Goal: Information Seeking & Learning: Find specific fact

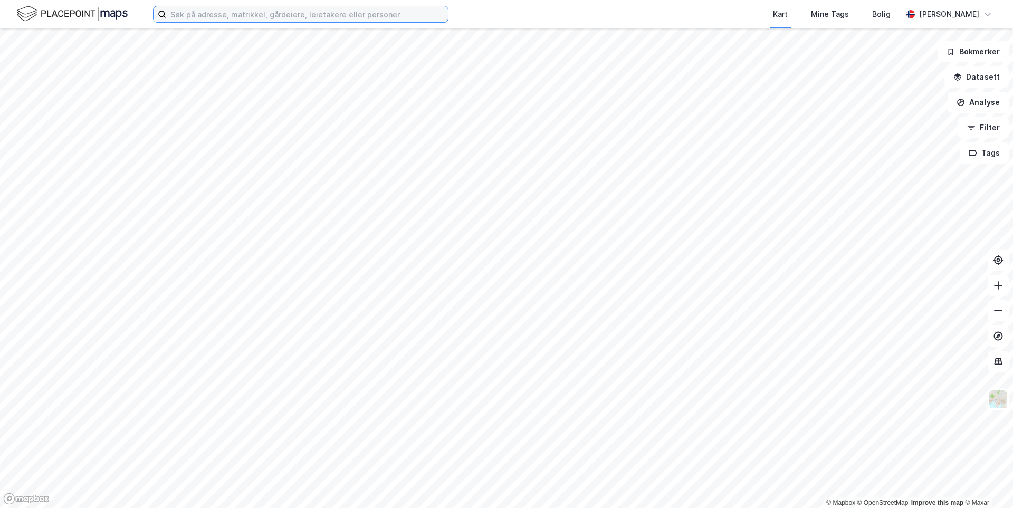
click at [209, 14] on input at bounding box center [307, 14] width 282 height 16
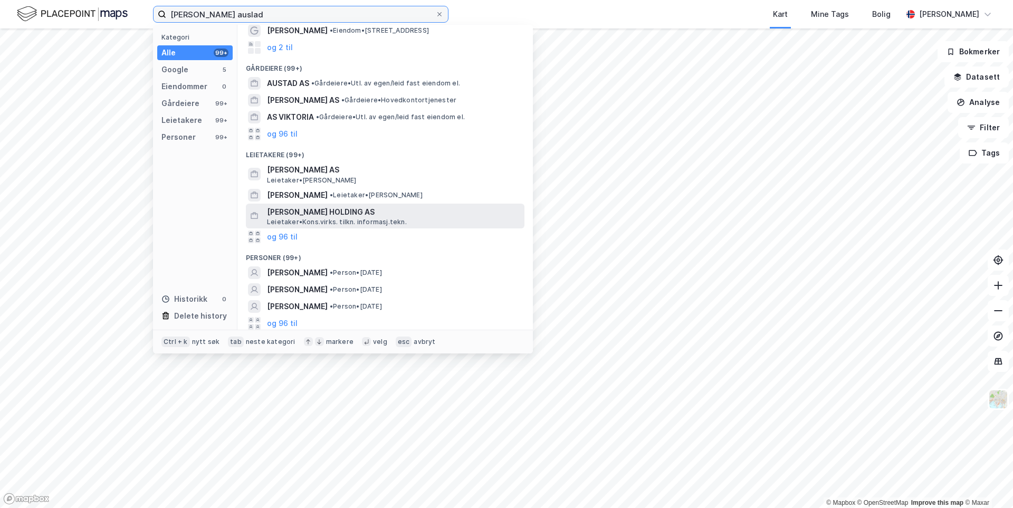
scroll to position [74, 0]
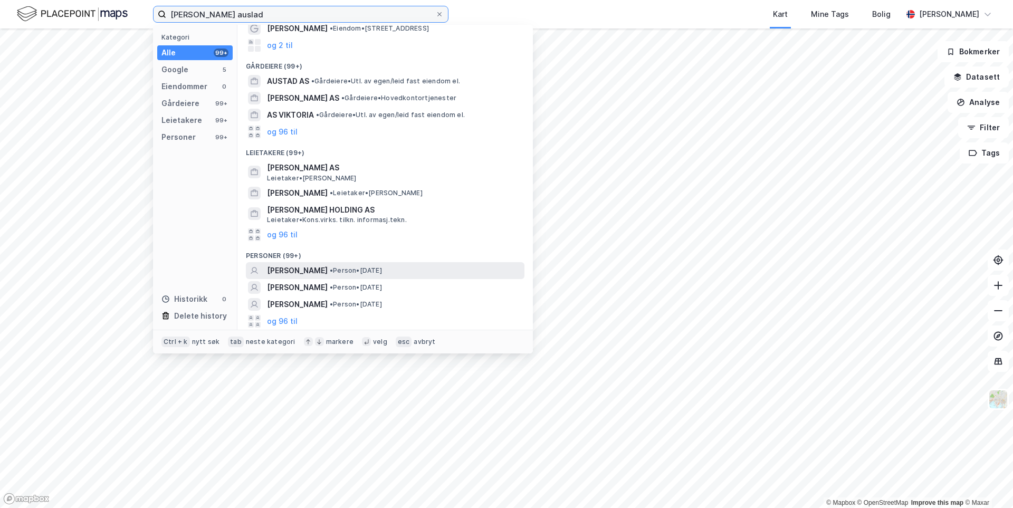
type input "[PERSON_NAME] auslad"
click at [328, 273] on span "[PERSON_NAME]" at bounding box center [297, 270] width 61 height 13
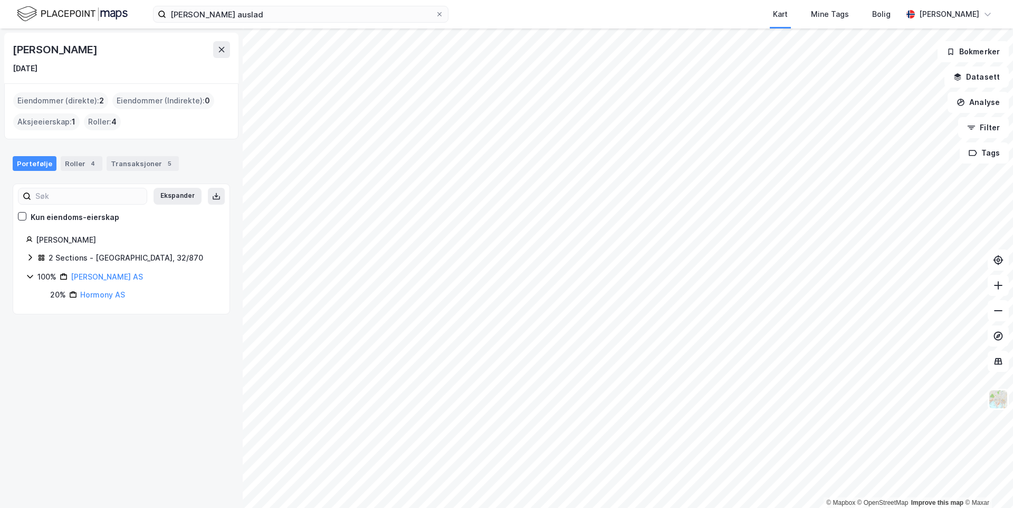
click at [30, 256] on icon at bounding box center [30, 257] width 8 height 8
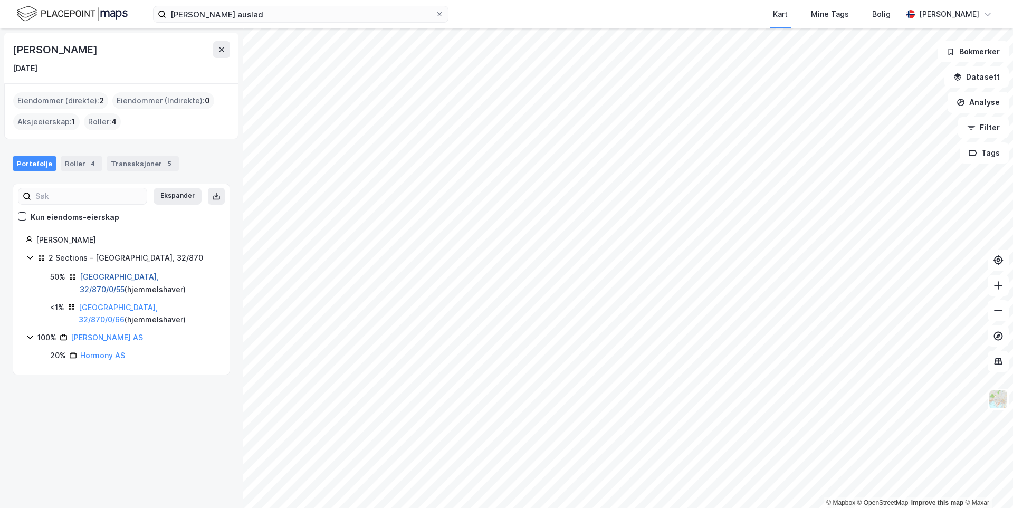
click at [101, 278] on link "[GEOGRAPHIC_DATA], 32/870/0/55" at bounding box center [119, 283] width 79 height 22
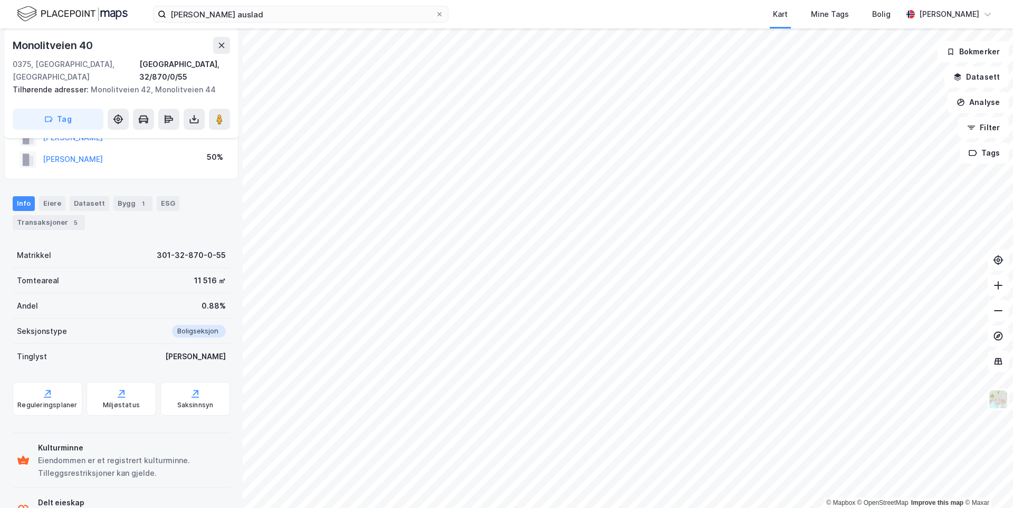
scroll to position [154, 0]
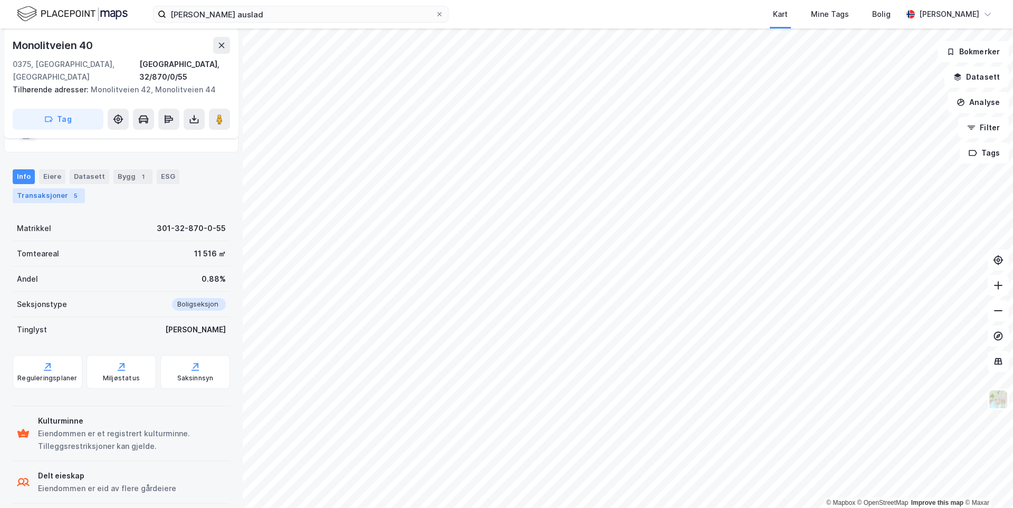
click at [36, 188] on div "Transaksjoner 5" at bounding box center [49, 195] width 72 height 15
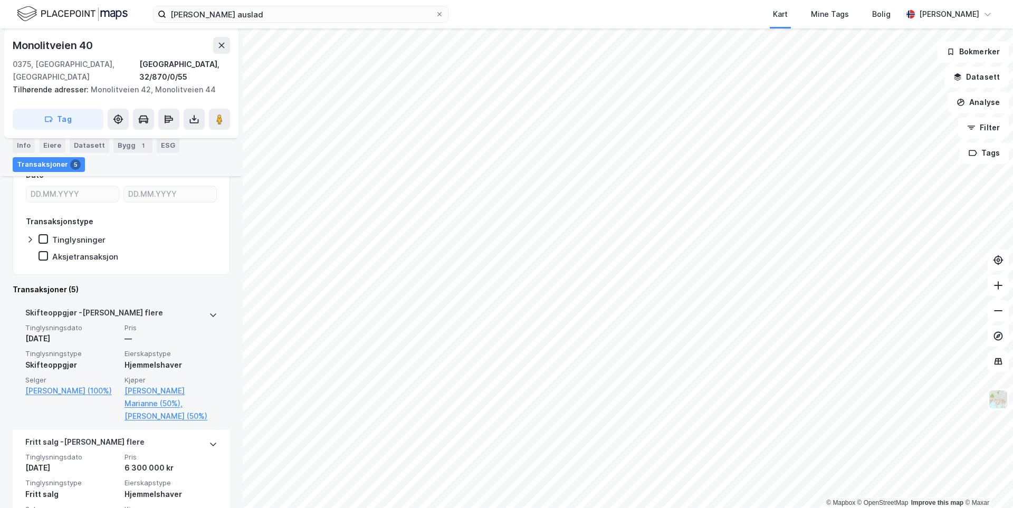
scroll to position [206, 0]
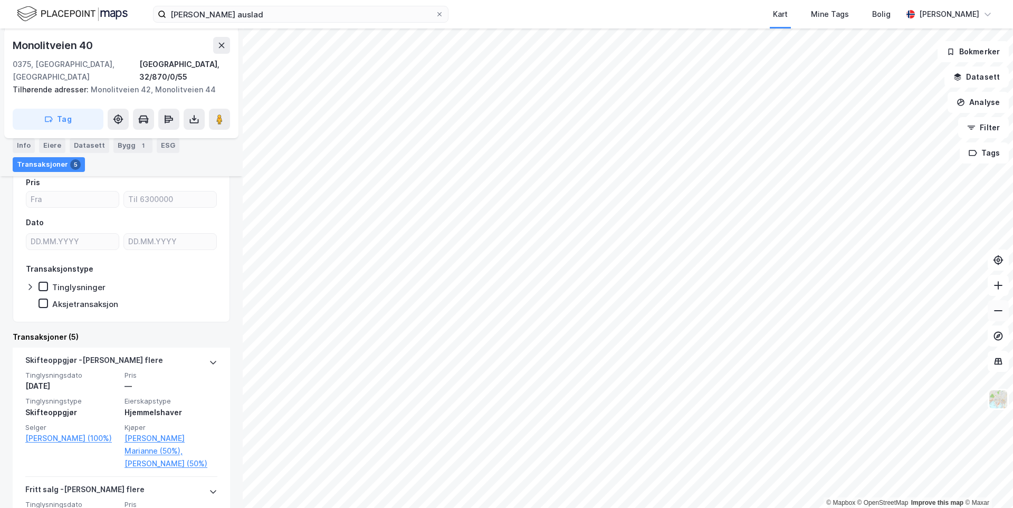
click at [998, 314] on icon at bounding box center [998, 310] width 11 height 11
click at [999, 292] on button at bounding box center [998, 285] width 21 height 21
drag, startPoint x: 104, startPoint y: 46, endPoint x: 9, endPoint y: 44, distance: 95.5
click at [9, 44] on div "[STREET_ADDRESS], 32/870/0/55 Tilhørende adresser: [STREET_ADDRESS] Tag" at bounding box center [121, 83] width 234 height 110
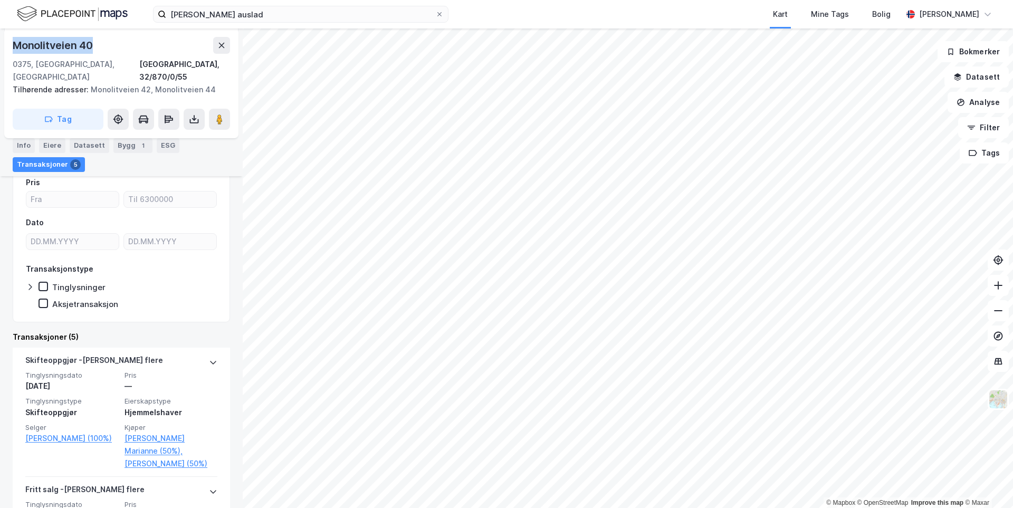
copy div "Monolitveien 40"
